Goal: Task Accomplishment & Management: Use online tool/utility

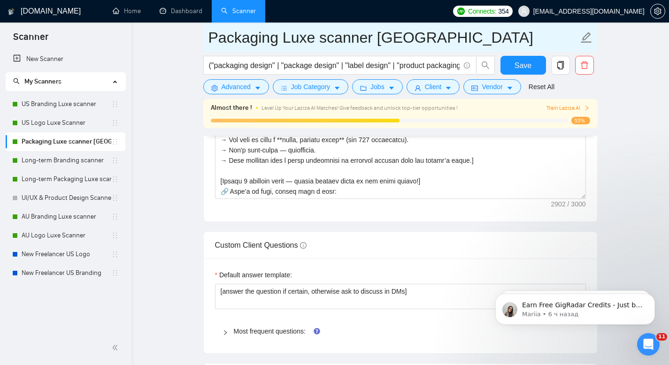
scroll to position [331, 0]
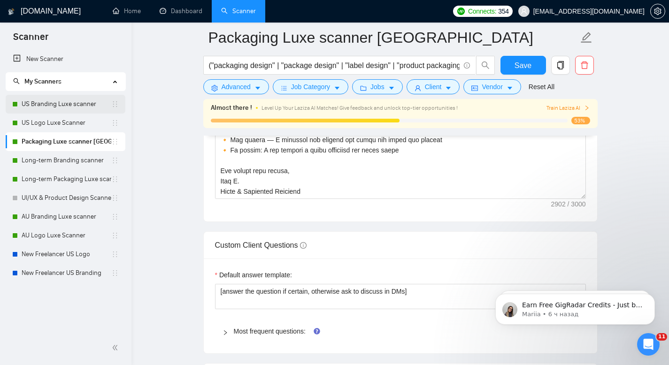
click at [47, 99] on link "US Branding Luxe scanner" at bounding box center [67, 104] width 90 height 19
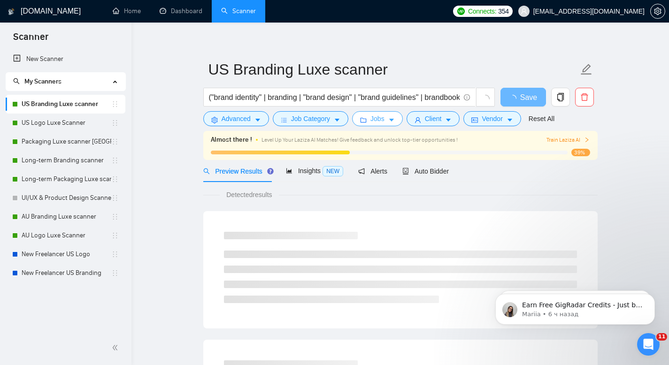
click at [395, 122] on icon "caret-down" at bounding box center [391, 120] width 7 height 7
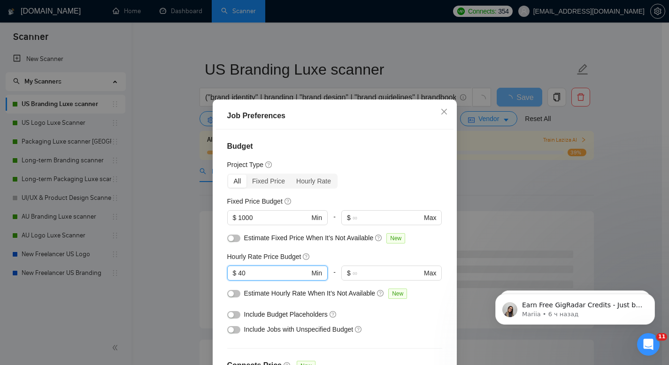
drag, startPoint x: 247, startPoint y: 272, endPoint x: 220, endPoint y: 256, distance: 31.1
click at [222, 260] on div "Budget Project Type All Fixed Price Hourly Rate Fixed Price Budget $ 1000 Min -…" at bounding box center [335, 258] width 238 height 256
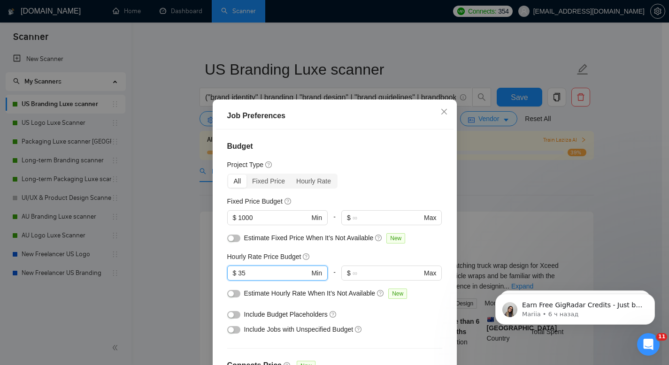
drag, startPoint x: 245, startPoint y: 272, endPoint x: 215, endPoint y: 252, distance: 36.4
click at [216, 254] on div "Budget Project Type All Fixed Price Hourly Rate Fixed Price Budget $ 1000 Min -…" at bounding box center [335, 258] width 238 height 256
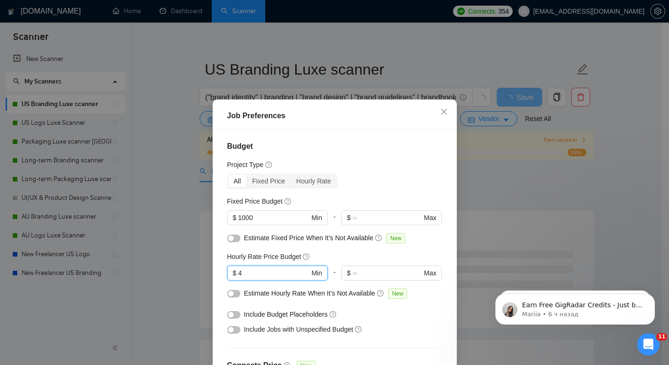
type input "40"
click at [392, 141] on h4 "Budget" at bounding box center [334, 146] width 215 height 11
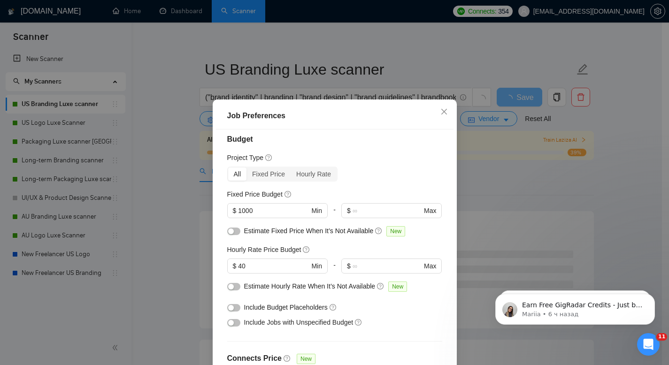
scroll to position [18, 0]
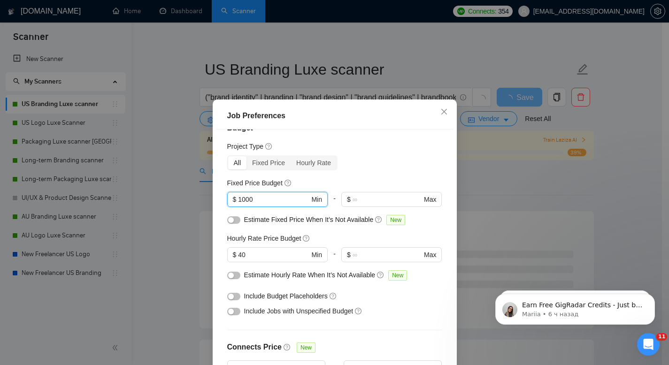
drag, startPoint x: 261, startPoint y: 202, endPoint x: 226, endPoint y: 187, distance: 38.1
click at [228, 188] on div "Fixed Price Budget 1000 $ 1000 Min - $ Max" at bounding box center [334, 196] width 215 height 37
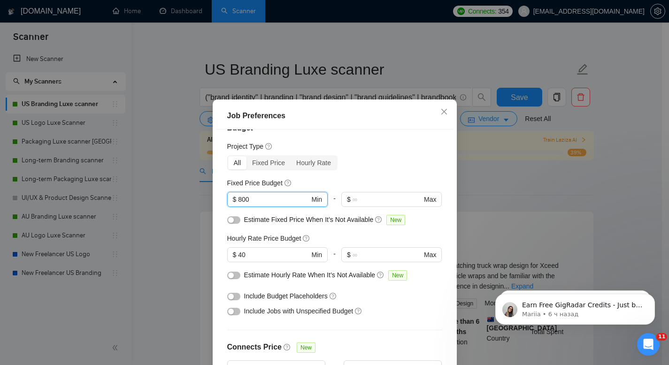
type input "800"
click at [410, 155] on div "Budget Project Type All Fixed Price Hourly Rate Fixed Price Budget 800 $ 800 Mi…" at bounding box center [335, 258] width 238 height 256
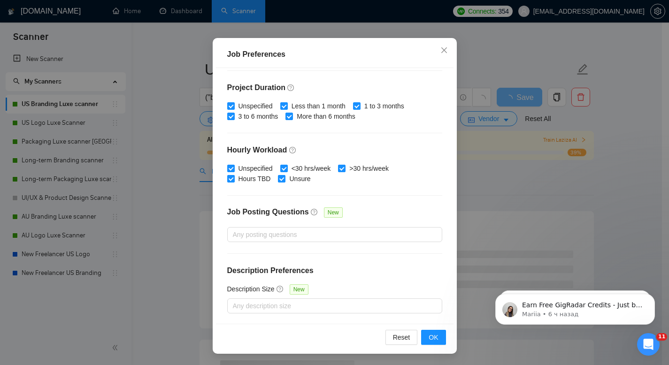
scroll to position [421, 0]
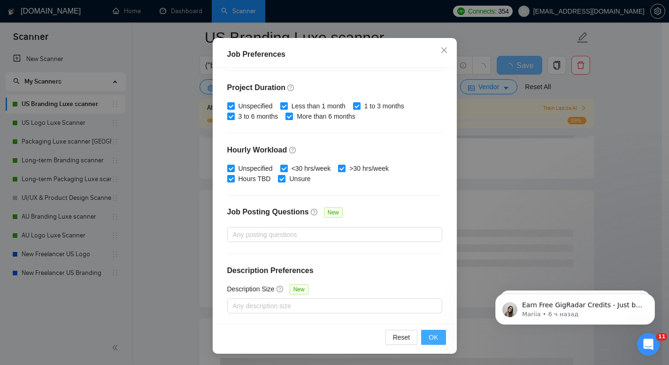
click at [429, 338] on span "OK" at bounding box center [433, 338] width 9 height 10
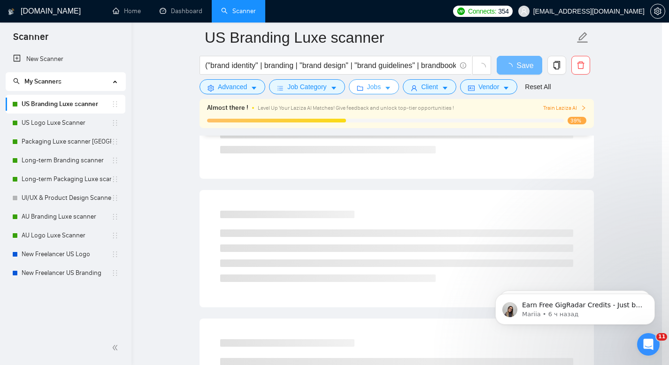
scroll to position [0, 0]
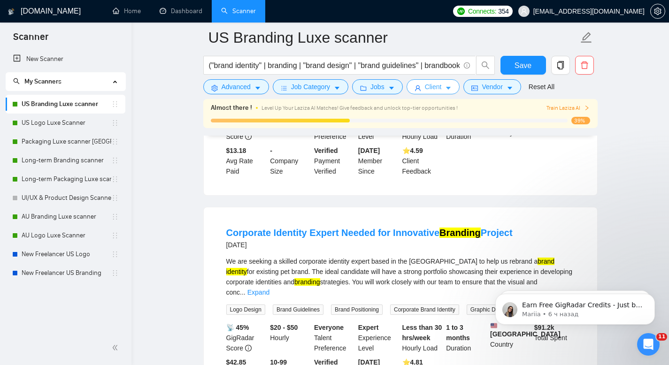
click at [448, 88] on button "Client" at bounding box center [434, 86] width 54 height 15
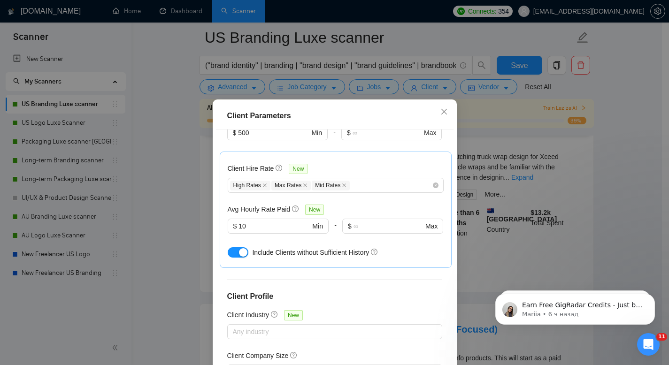
scroll to position [228, 0]
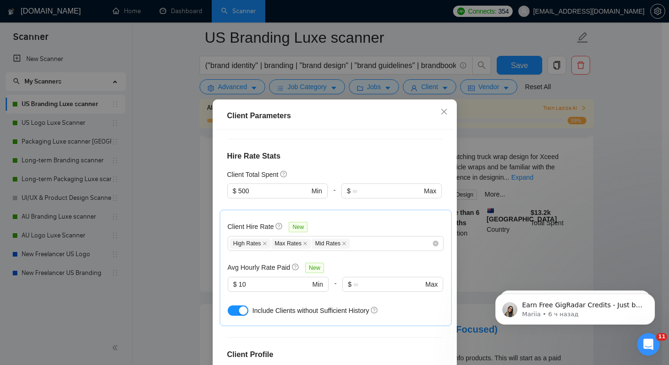
click at [196, 159] on div "Client Parameters Client Location Include Client Countries Select Exclude Clien…" at bounding box center [334, 182] width 669 height 365
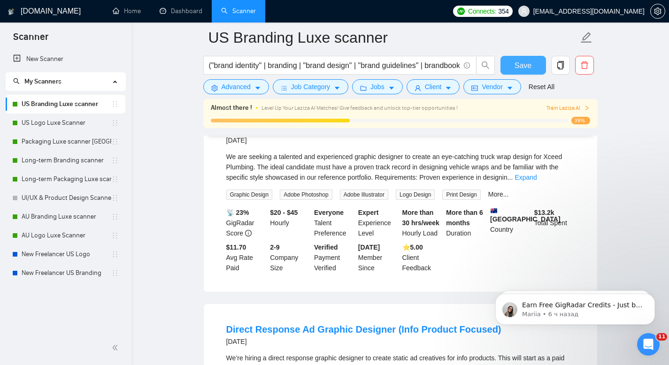
click at [526, 68] on span "Save" at bounding box center [523, 66] width 17 height 12
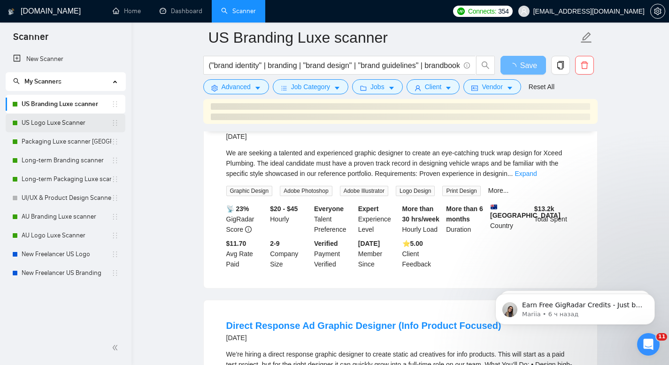
click at [59, 123] on link "US Logo Luxe Scanner" at bounding box center [67, 123] width 90 height 19
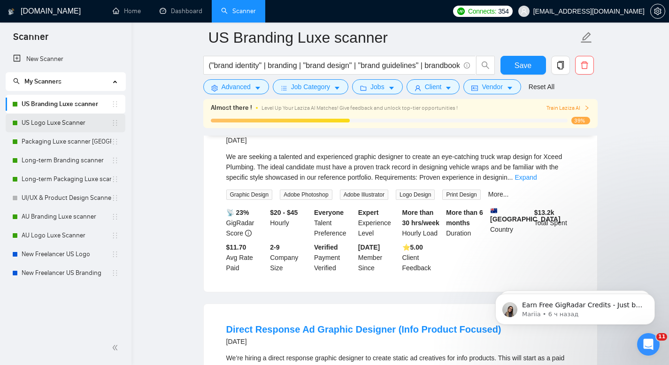
click at [80, 120] on link "US Logo Luxe Scanner" at bounding box center [67, 123] width 90 height 19
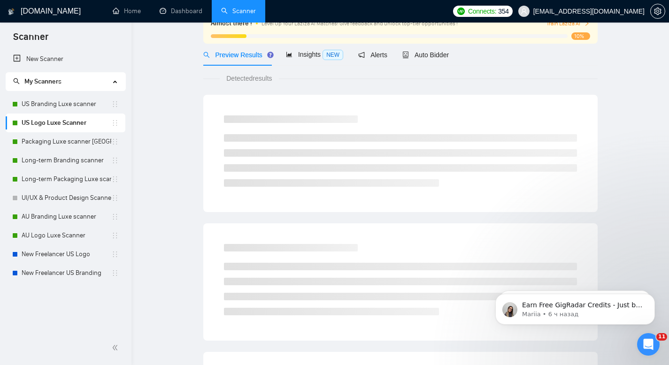
scroll to position [7, 0]
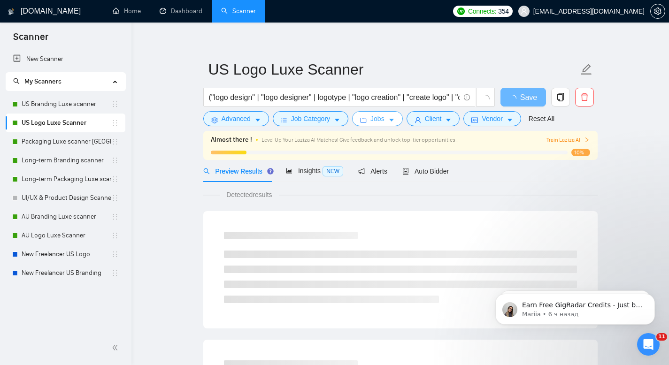
click at [381, 123] on span "Jobs" at bounding box center [378, 119] width 14 height 10
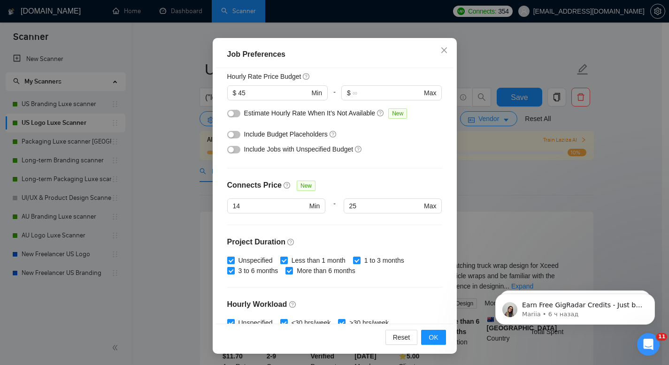
scroll to position [0, 0]
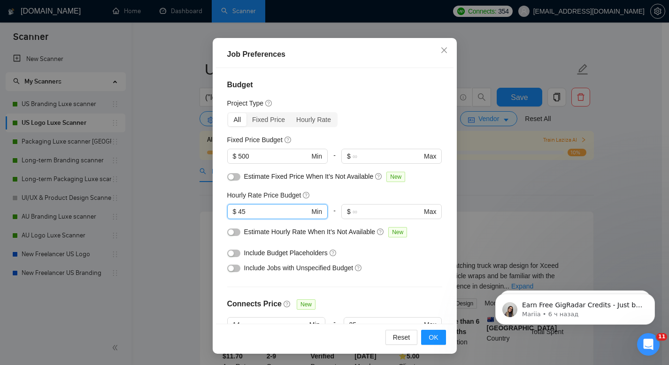
drag, startPoint x: 275, startPoint y: 212, endPoint x: 199, endPoint y: 188, distance: 80.2
click at [199, 189] on div "Job Preferences Budget Project Type All Fixed Price Hourly Rate Fixed Price Bud…" at bounding box center [334, 182] width 669 height 365
type input "40"
click at [433, 334] on span "OK" at bounding box center [433, 338] width 9 height 10
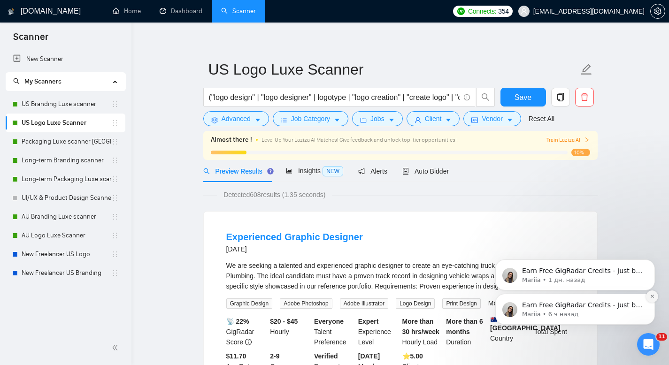
click at [652, 297] on icon "Dismiss notification" at bounding box center [652, 296] width 5 height 5
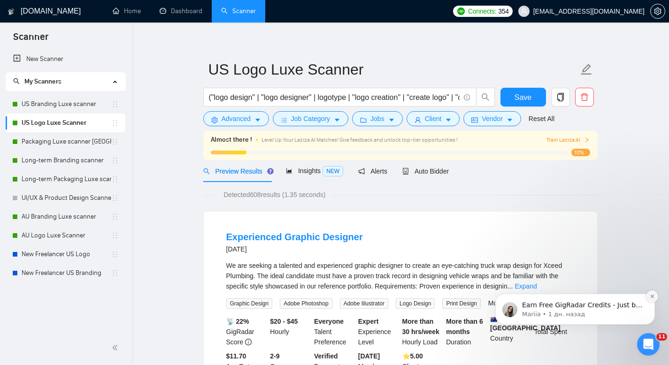
click at [653, 295] on icon "Dismiss notification" at bounding box center [652, 296] width 5 height 5
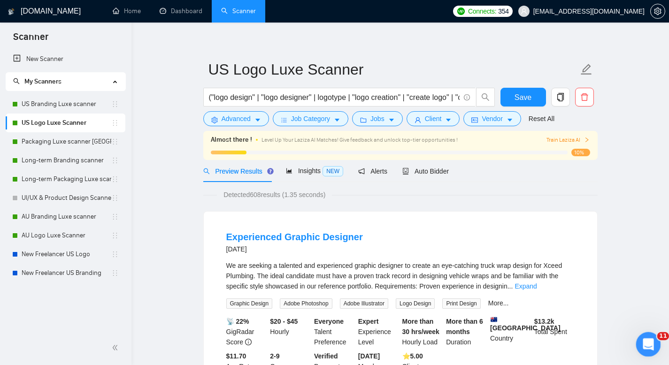
click at [642, 347] on div "Открыть службу сообщений Intercom" at bounding box center [647, 343] width 31 height 31
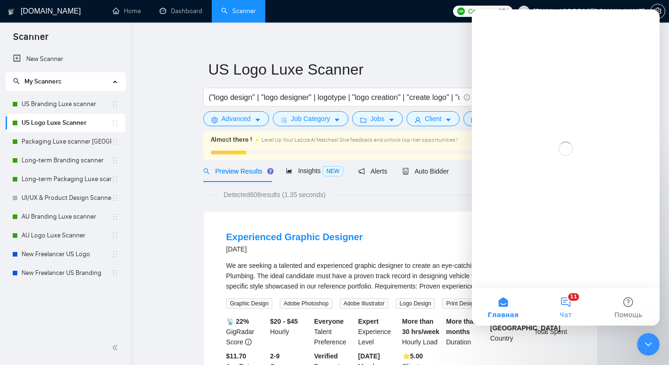
click at [562, 300] on button "11 Чат" at bounding box center [566, 307] width 62 height 38
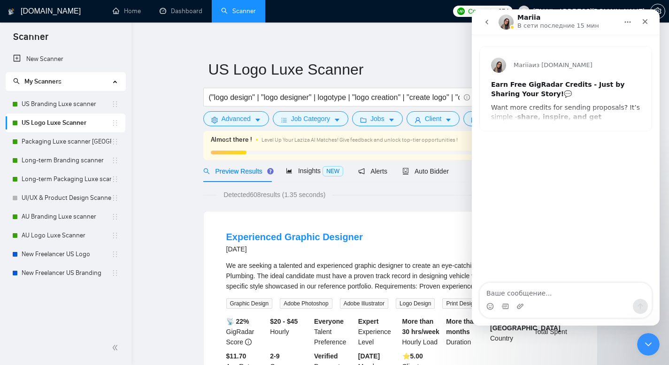
click at [484, 23] on icon "go back" at bounding box center [487, 22] width 8 height 8
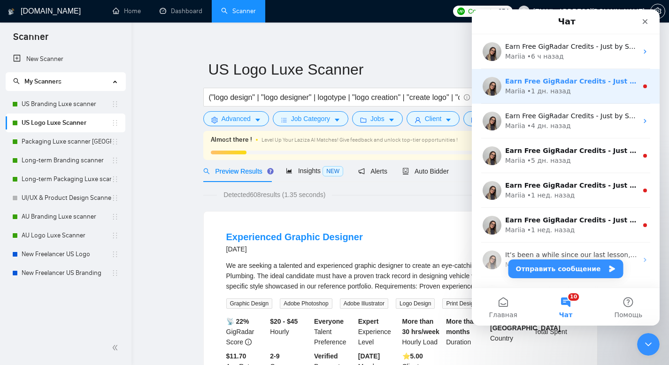
click at [600, 93] on div "Mariia • 1 дн. назад" at bounding box center [571, 91] width 132 height 10
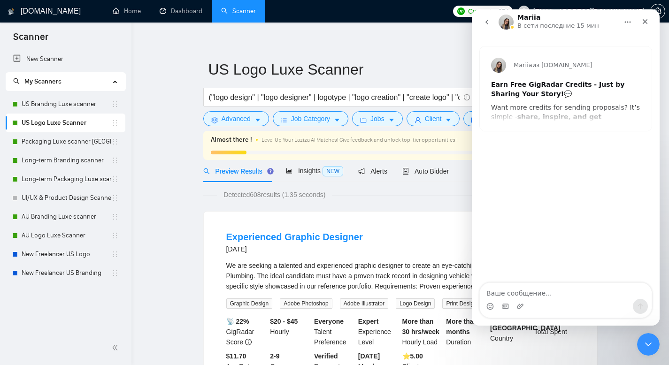
click at [484, 24] on icon "go back" at bounding box center [487, 22] width 8 height 8
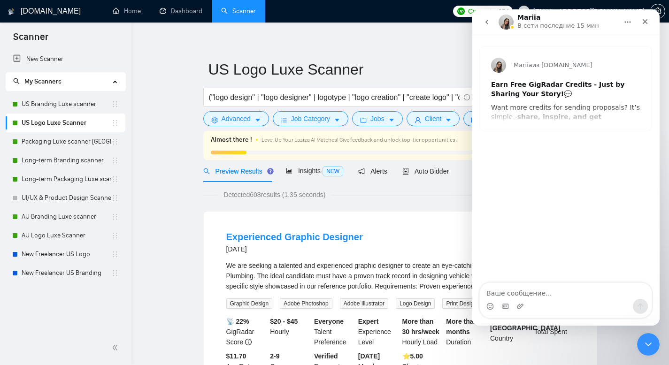
click at [486, 22] on icon "go back" at bounding box center [487, 22] width 3 height 5
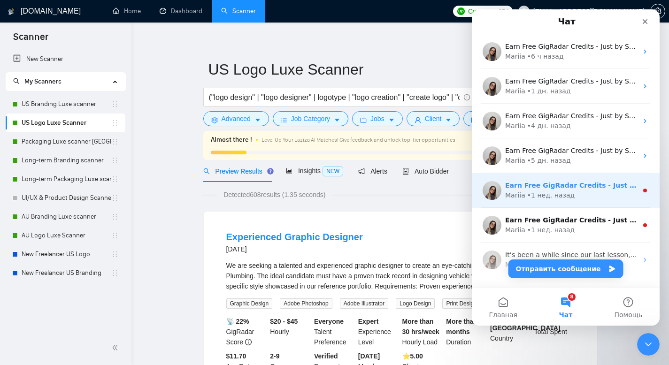
click at [591, 196] on div "Mariia • 1 нед. назад" at bounding box center [571, 196] width 132 height 10
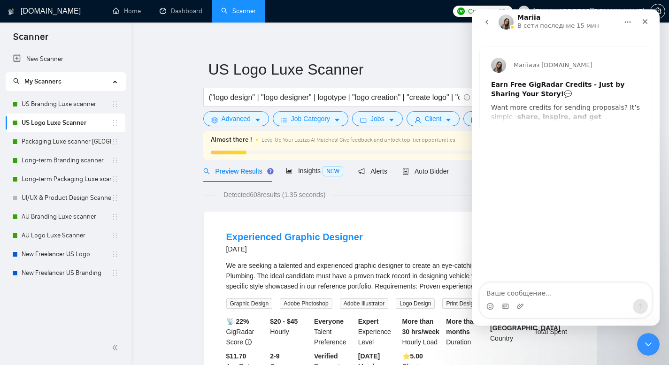
click at [488, 22] on icon "go back" at bounding box center [487, 22] width 8 height 8
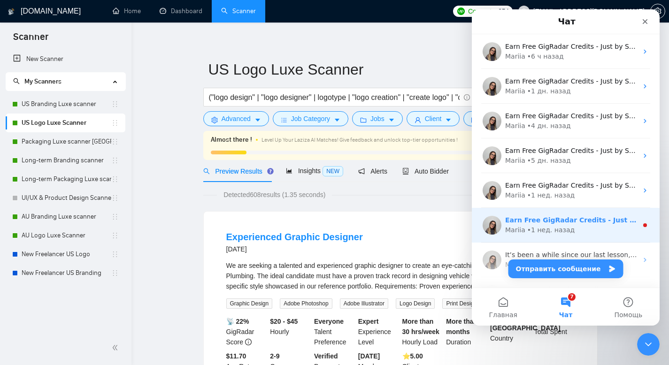
click at [591, 227] on div "Mariia • 1 нед. назад" at bounding box center [571, 230] width 132 height 10
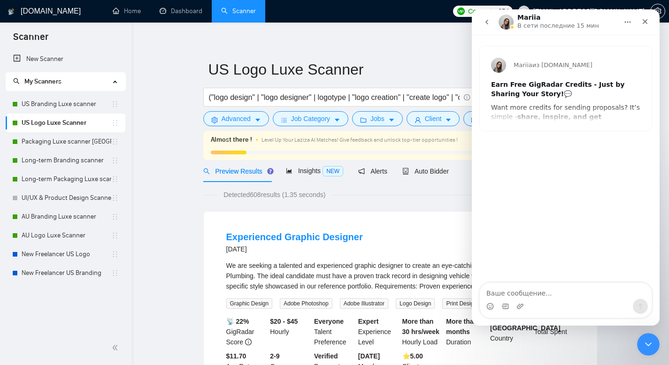
click at [486, 25] on icon "go back" at bounding box center [487, 22] width 8 height 8
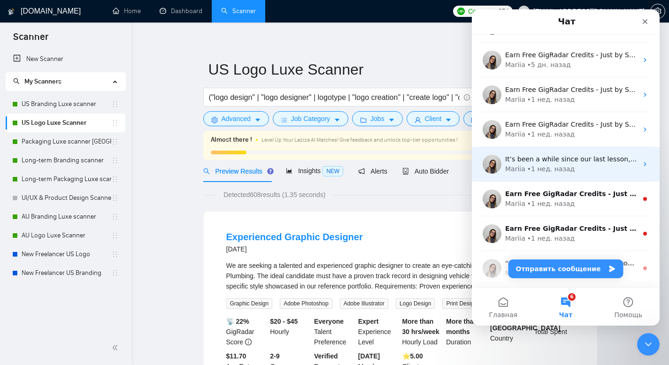
scroll to position [132, 0]
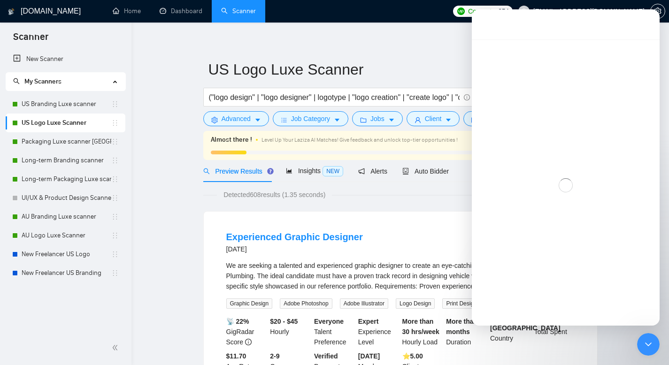
scroll to position [93, 0]
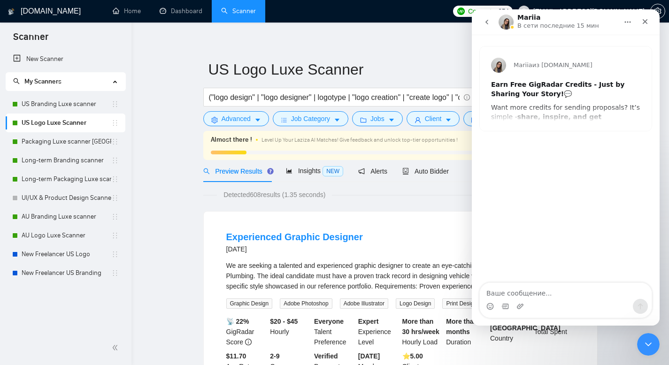
click at [489, 20] on icon "go back" at bounding box center [487, 22] width 8 height 8
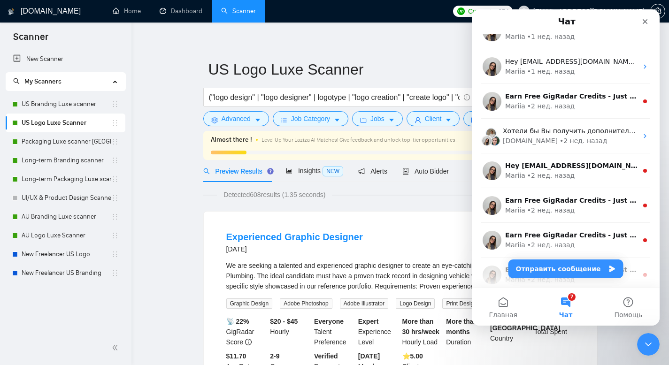
scroll to position [479, 0]
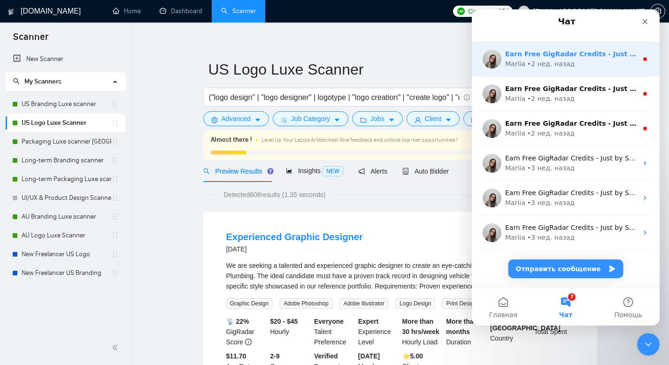
click at [602, 61] on div "Mariia • 2 нед. назад" at bounding box center [571, 64] width 132 height 10
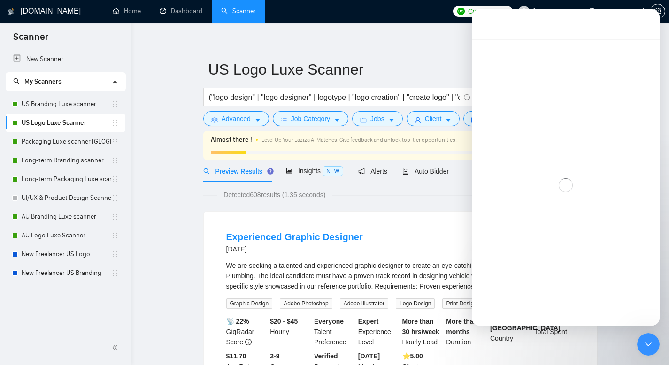
scroll to position [441, 0]
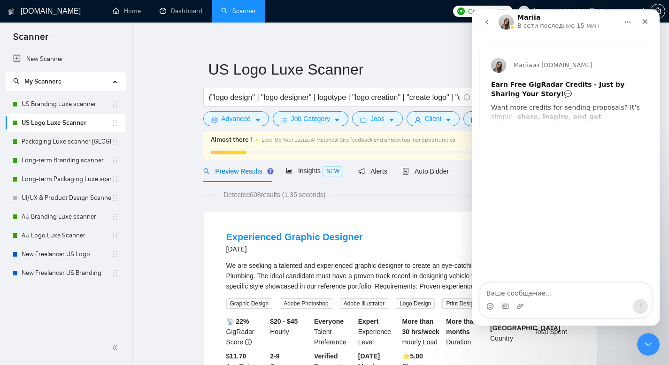
click at [483, 18] on button "go back" at bounding box center [487, 22] width 18 height 18
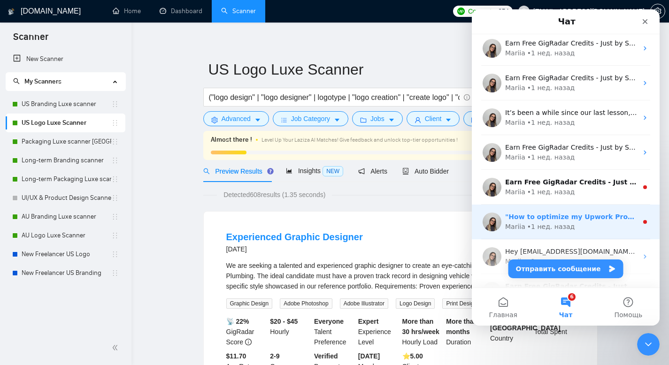
scroll to position [163, 0]
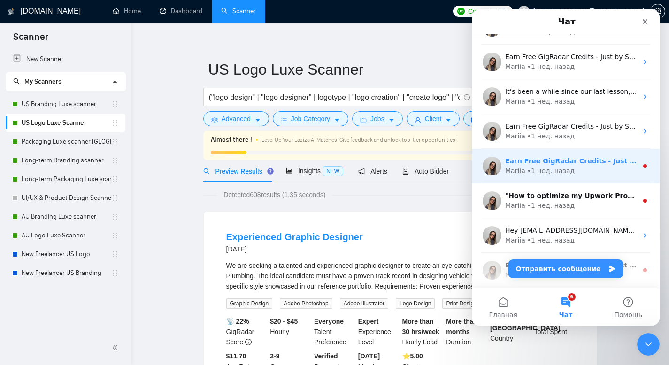
click at [613, 169] on div "Mariia • 1 нед. назад" at bounding box center [571, 171] width 132 height 10
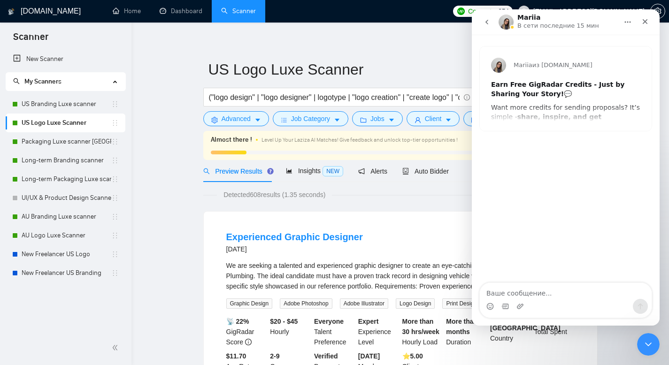
click at [489, 23] on icon "go back" at bounding box center [487, 22] width 8 height 8
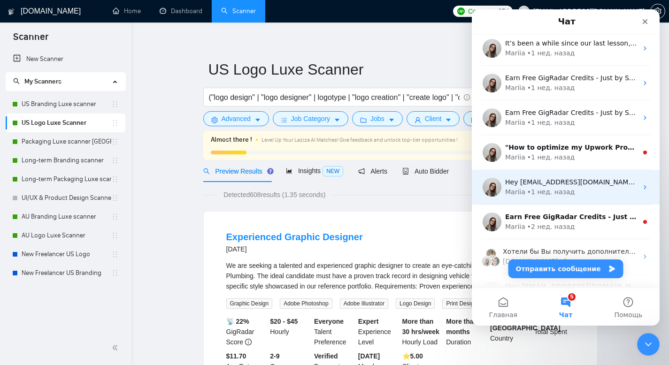
scroll to position [226, 0]
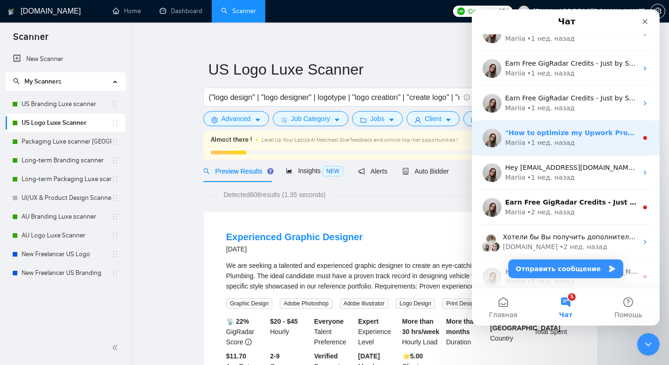
click at [636, 153] on div ""How to optimize my Upwork Profile (and win more Projects?" 😩 🚀 [DATE], we’re b…" at bounding box center [566, 138] width 188 height 35
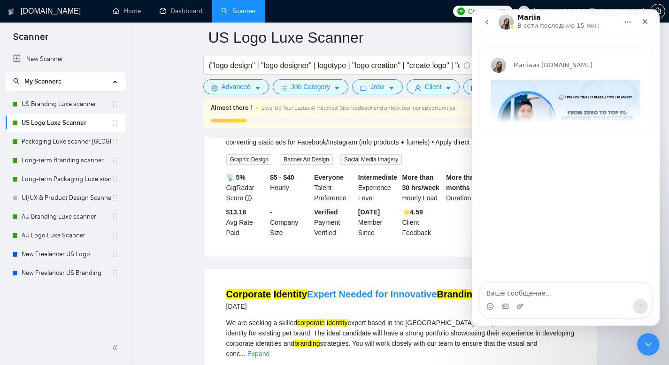
scroll to position [348, 0]
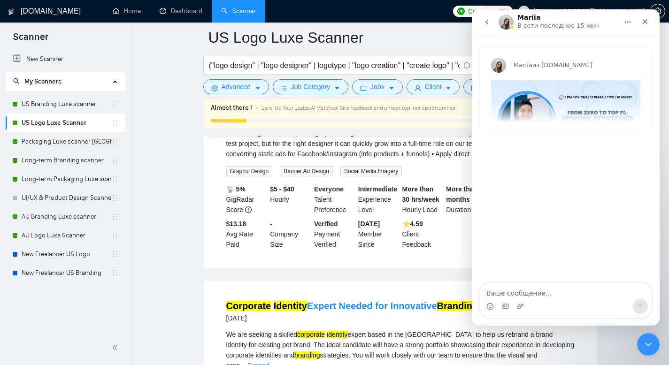
click at [487, 28] on button "go back" at bounding box center [487, 22] width 18 height 18
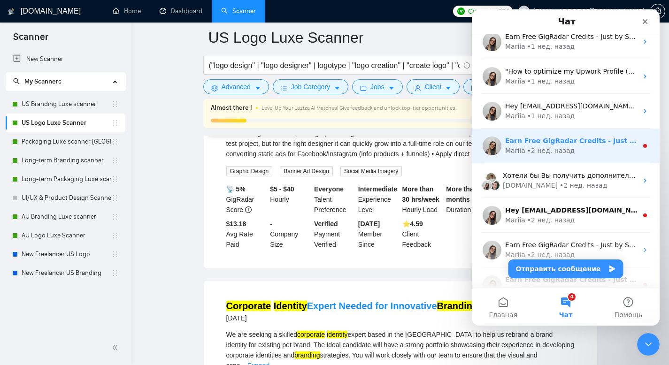
scroll to position [290, 0]
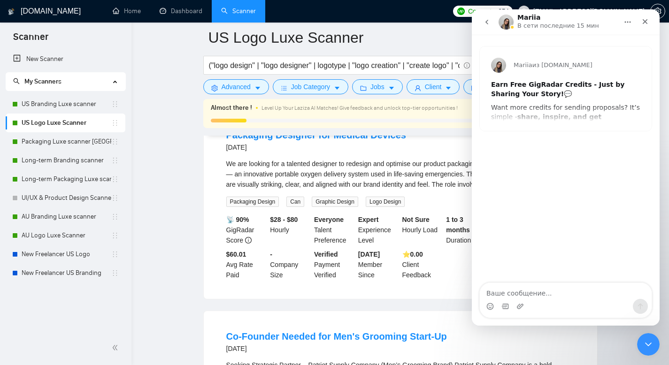
scroll to position [1268, 0]
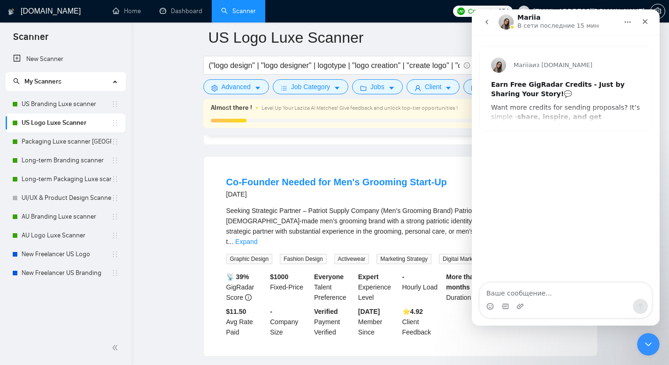
click at [601, 93] on div "Earn Free GigRadar Credits - Just by Sharing Your Story! 💬" at bounding box center [565, 89] width 149 height 18
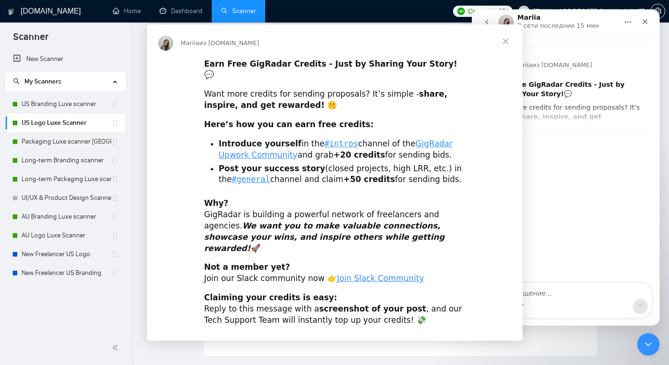
scroll to position [0, 0]
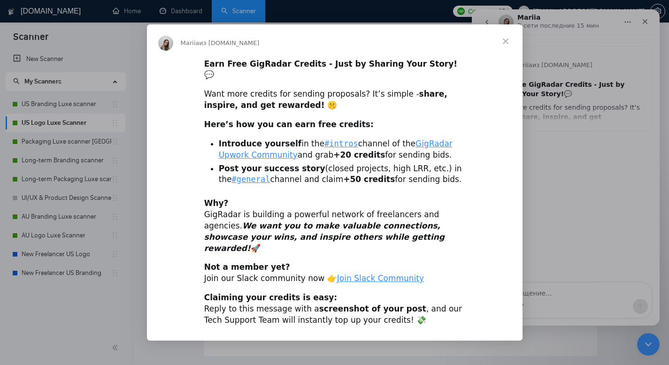
click at [501, 48] on span "Закрыть" at bounding box center [506, 41] width 34 height 34
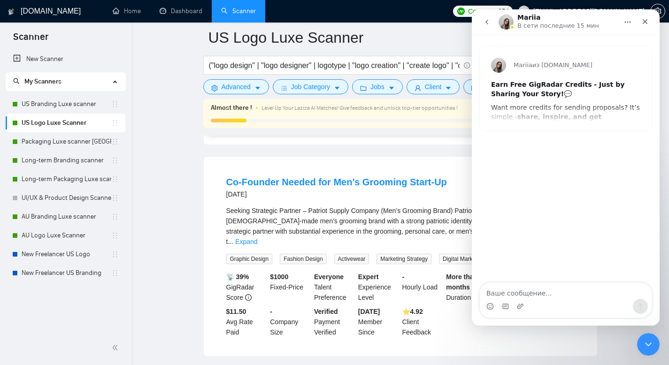
click at [488, 23] on icon "go back" at bounding box center [487, 22] width 8 height 8
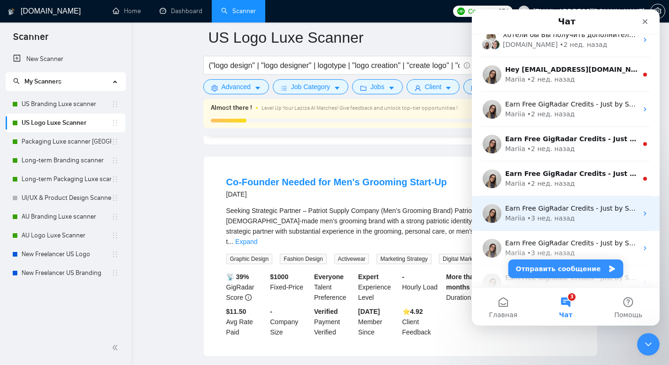
scroll to position [434, 0]
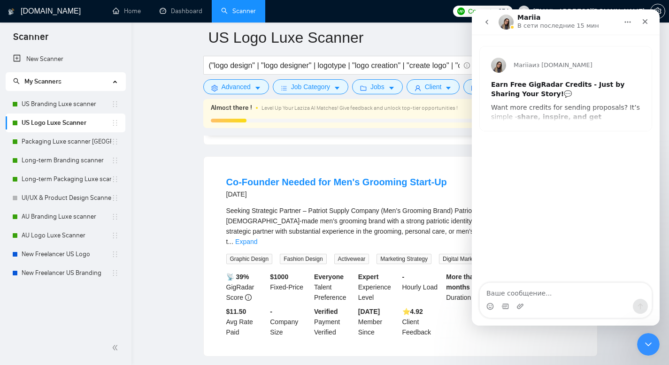
click at [481, 20] on button "go back" at bounding box center [487, 22] width 18 height 18
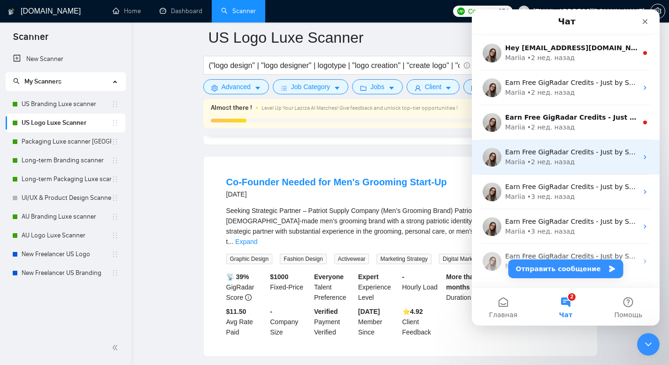
scroll to position [449, 0]
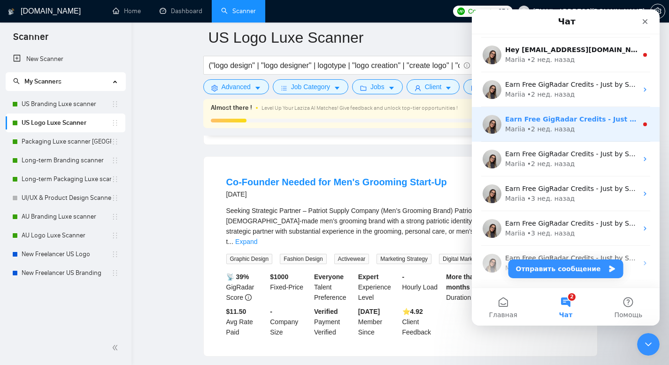
click at [602, 129] on div "Mariia • 2 нед. назад" at bounding box center [571, 129] width 132 height 10
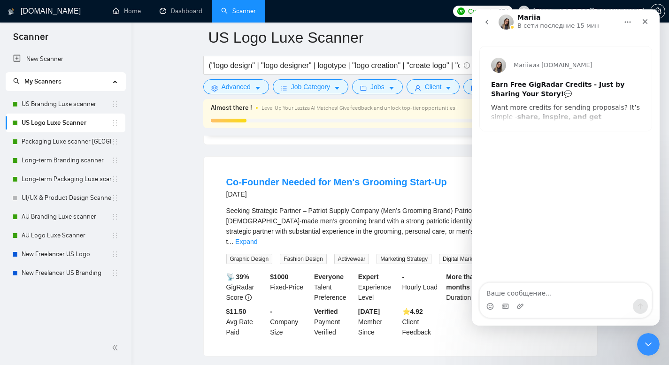
click at [507, 98] on div "Earn Free GigRadar Credits - Just by Sharing Your Story! 💬" at bounding box center [565, 89] width 149 height 18
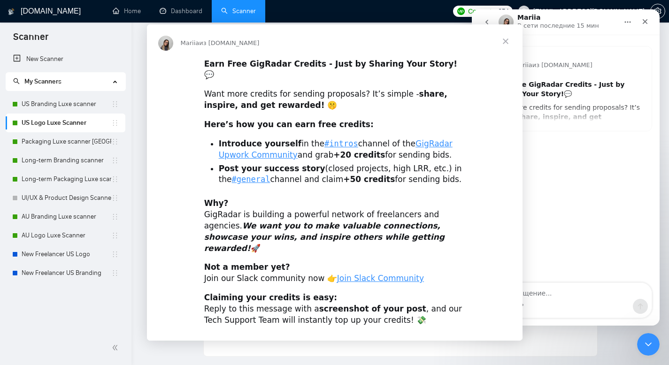
scroll to position [0, 0]
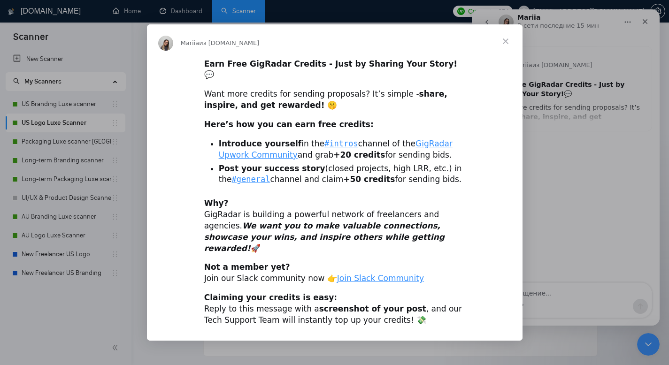
click at [504, 50] on span "Закрыть" at bounding box center [506, 41] width 34 height 34
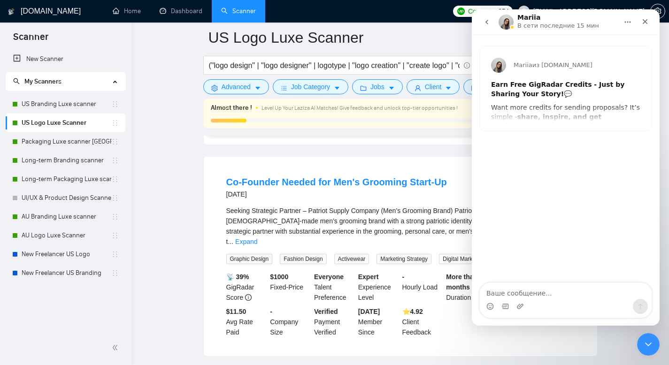
click at [489, 23] on icon "go back" at bounding box center [487, 22] width 8 height 8
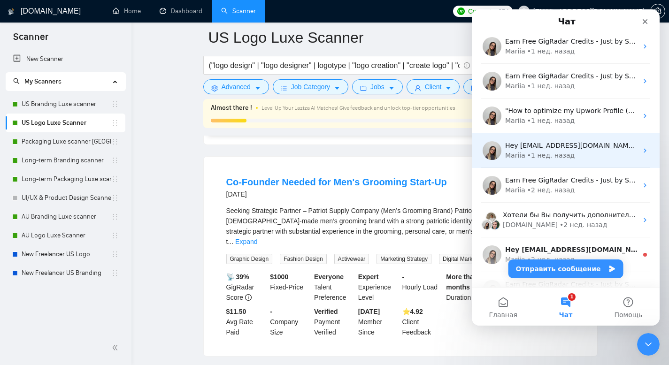
scroll to position [276, 0]
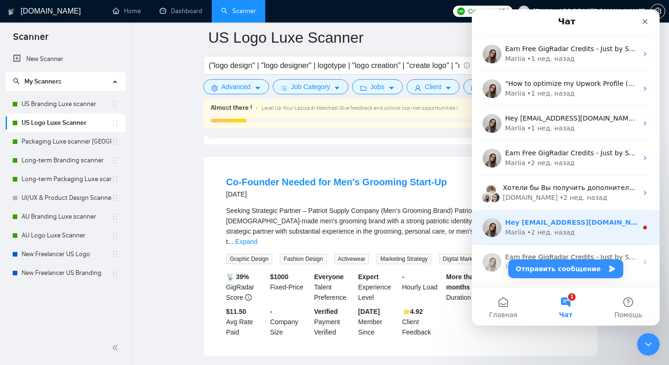
click at [629, 232] on div "Mariia • 2 нед. назад" at bounding box center [571, 233] width 132 height 10
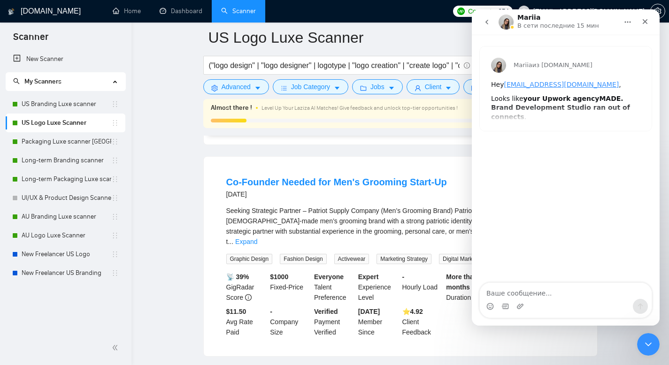
click at [483, 25] on icon "go back" at bounding box center [487, 22] width 8 height 8
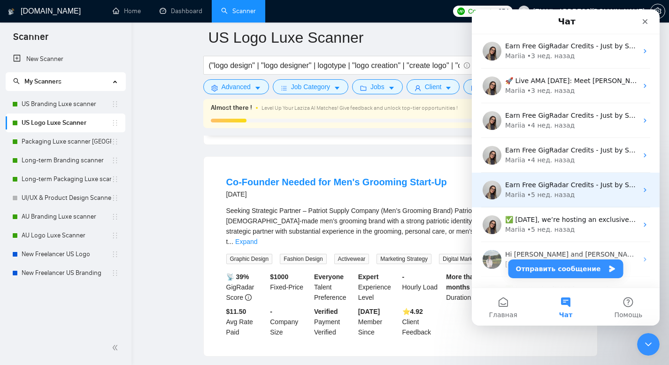
scroll to position [1105, 0]
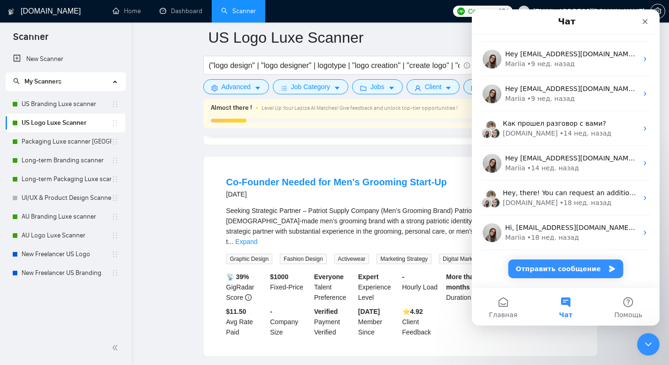
click at [51, 137] on link "Packaging Luxe scanner [GEOGRAPHIC_DATA]" at bounding box center [67, 141] width 90 height 19
click at [648, 20] on icon "Закрыть" at bounding box center [646, 22] width 8 height 8
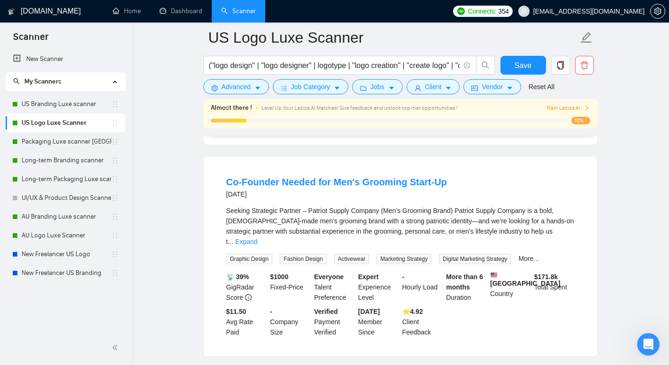
scroll to position [0, 0]
click at [523, 56] on button "Save" at bounding box center [524, 65] width 46 height 19
click at [75, 144] on link "Packaging Luxe scanner [GEOGRAPHIC_DATA]" at bounding box center [67, 141] width 90 height 19
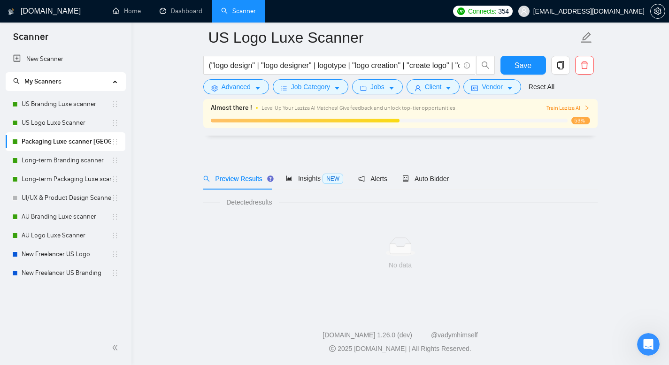
scroll to position [7, 0]
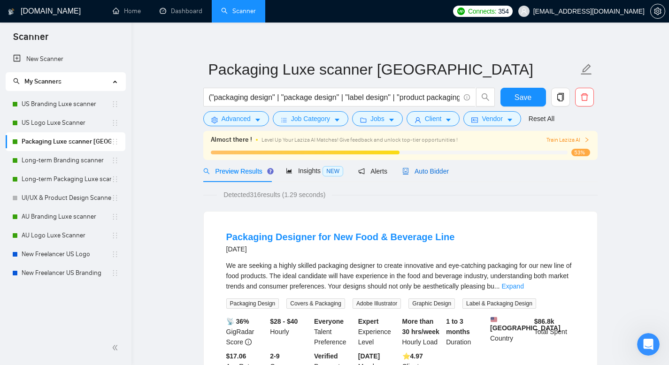
click at [438, 170] on span "Auto Bidder" at bounding box center [426, 172] width 47 height 8
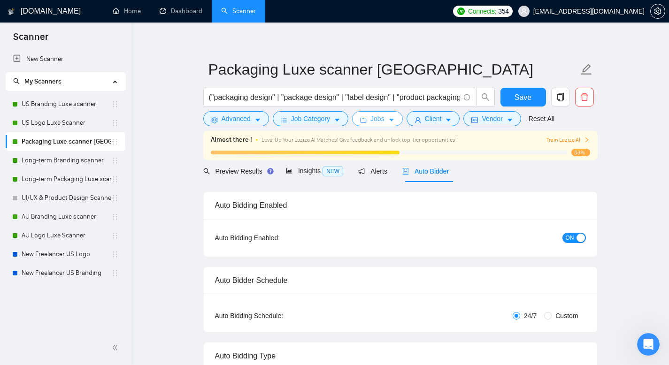
click at [376, 124] on span "Jobs" at bounding box center [378, 119] width 14 height 10
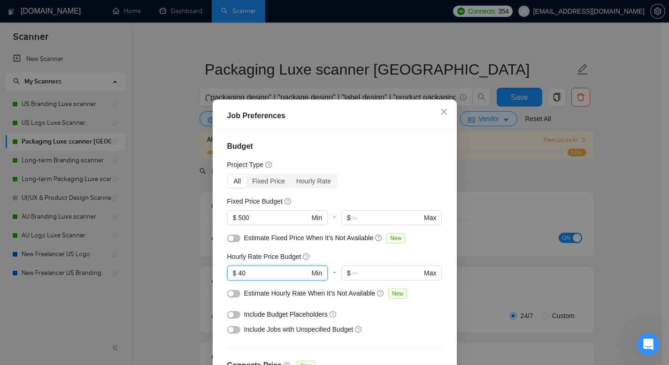
drag, startPoint x: 263, startPoint y: 273, endPoint x: 219, endPoint y: 247, distance: 50.3
click at [219, 248] on div "Budget Project Type All Fixed Price Hourly Rate Fixed Price Budget $ 500 Min - …" at bounding box center [335, 258] width 238 height 256
type input "35"
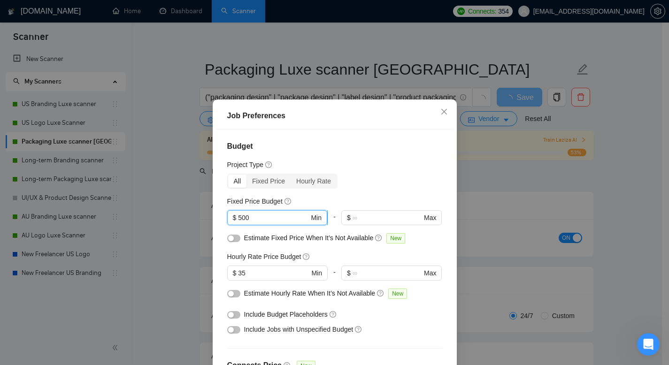
click at [261, 216] on input "500" at bounding box center [273, 218] width 71 height 10
drag, startPoint x: 259, startPoint y: 217, endPoint x: 213, endPoint y: 201, distance: 49.0
click at [216, 204] on div "Budget Project Type All Fixed Price Hourly Rate Fixed Price Budget 500 $ 500 Mi…" at bounding box center [335, 258] width 238 height 256
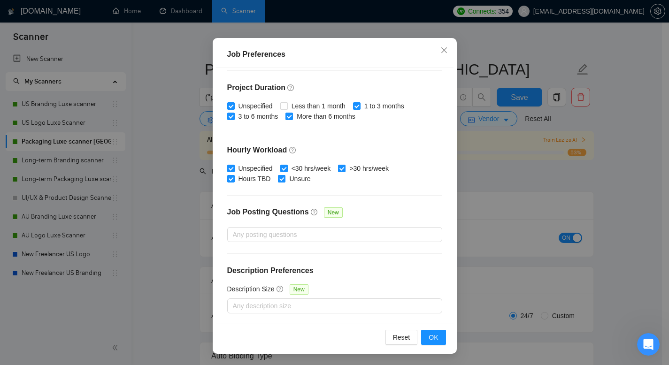
scroll to position [124, 0]
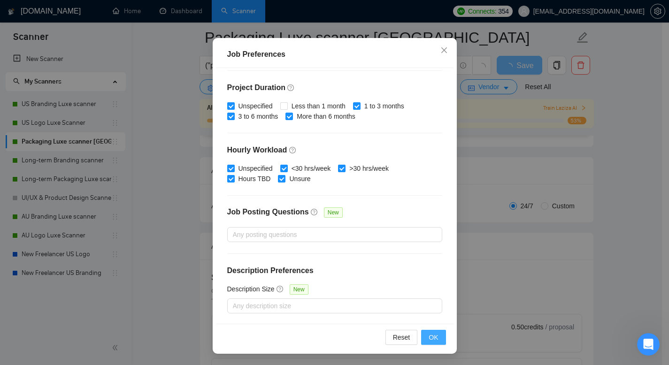
type input "400"
click at [435, 341] on button "OK" at bounding box center [433, 337] width 24 height 15
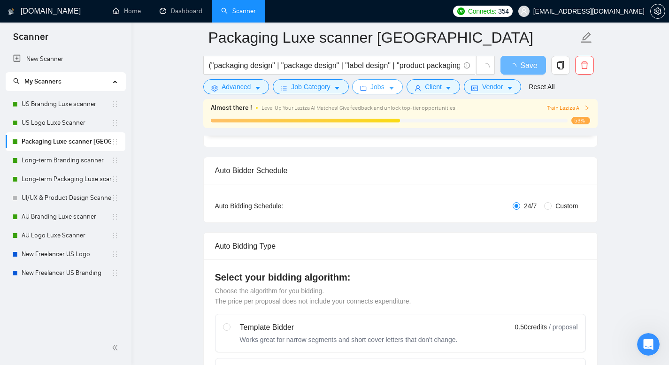
scroll to position [0, 0]
